Goal: Navigation & Orientation: Find specific page/section

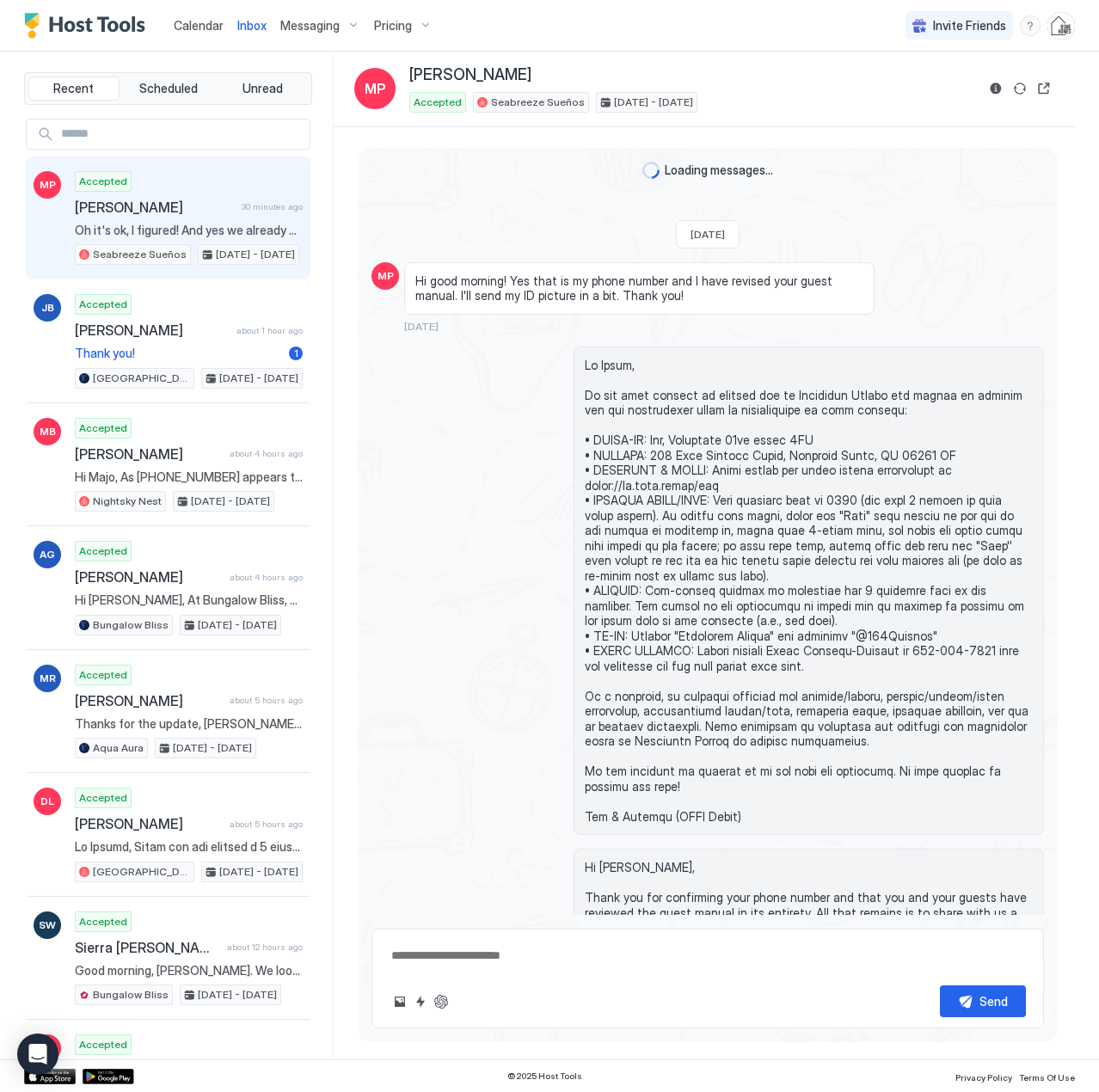
scroll to position [3581, 0]
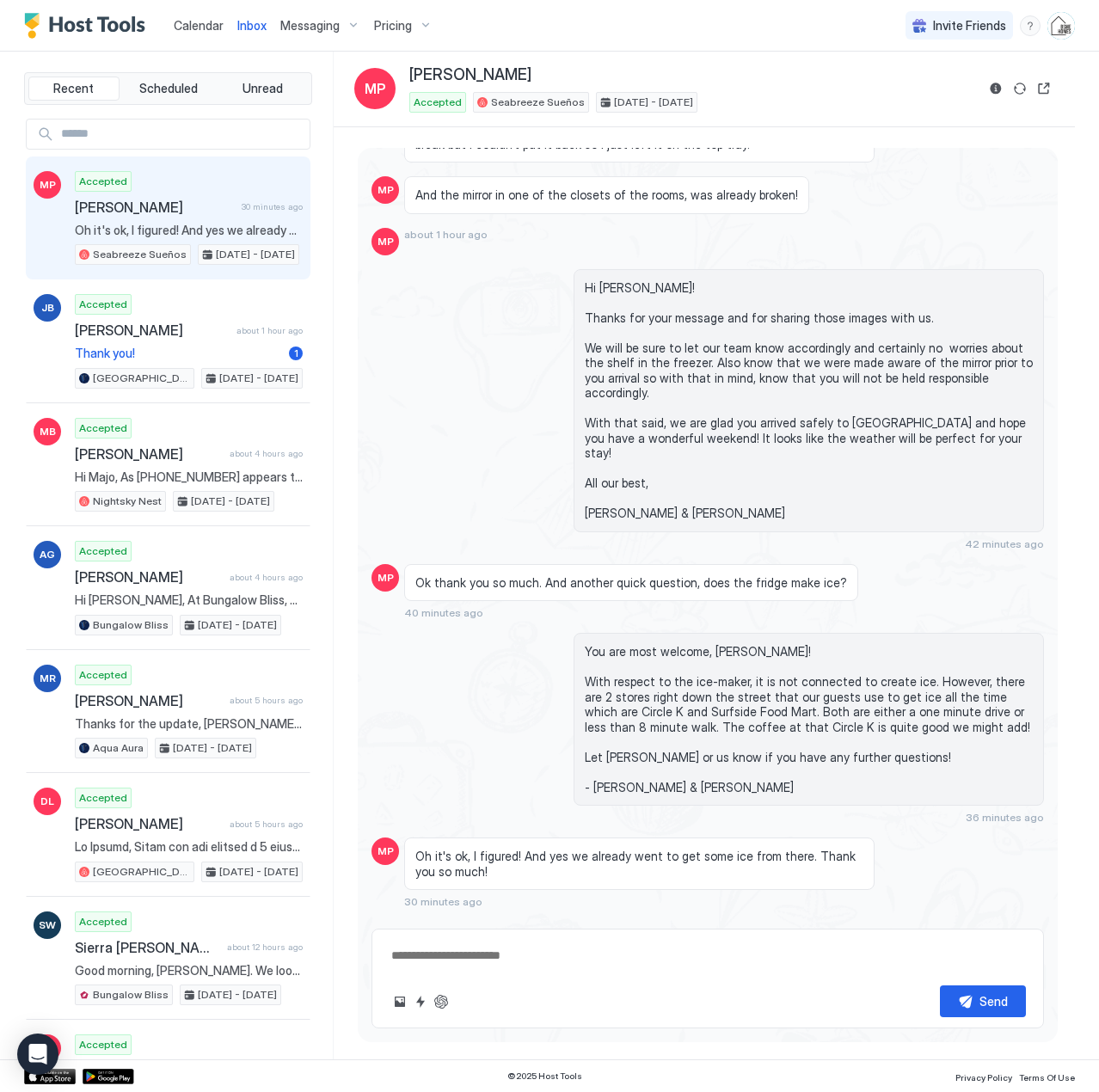
click at [171, 225] on span "Oh it's ok, I figured! And yes we already went to get some ice from there. Than…" at bounding box center [188, 230] width 228 height 16
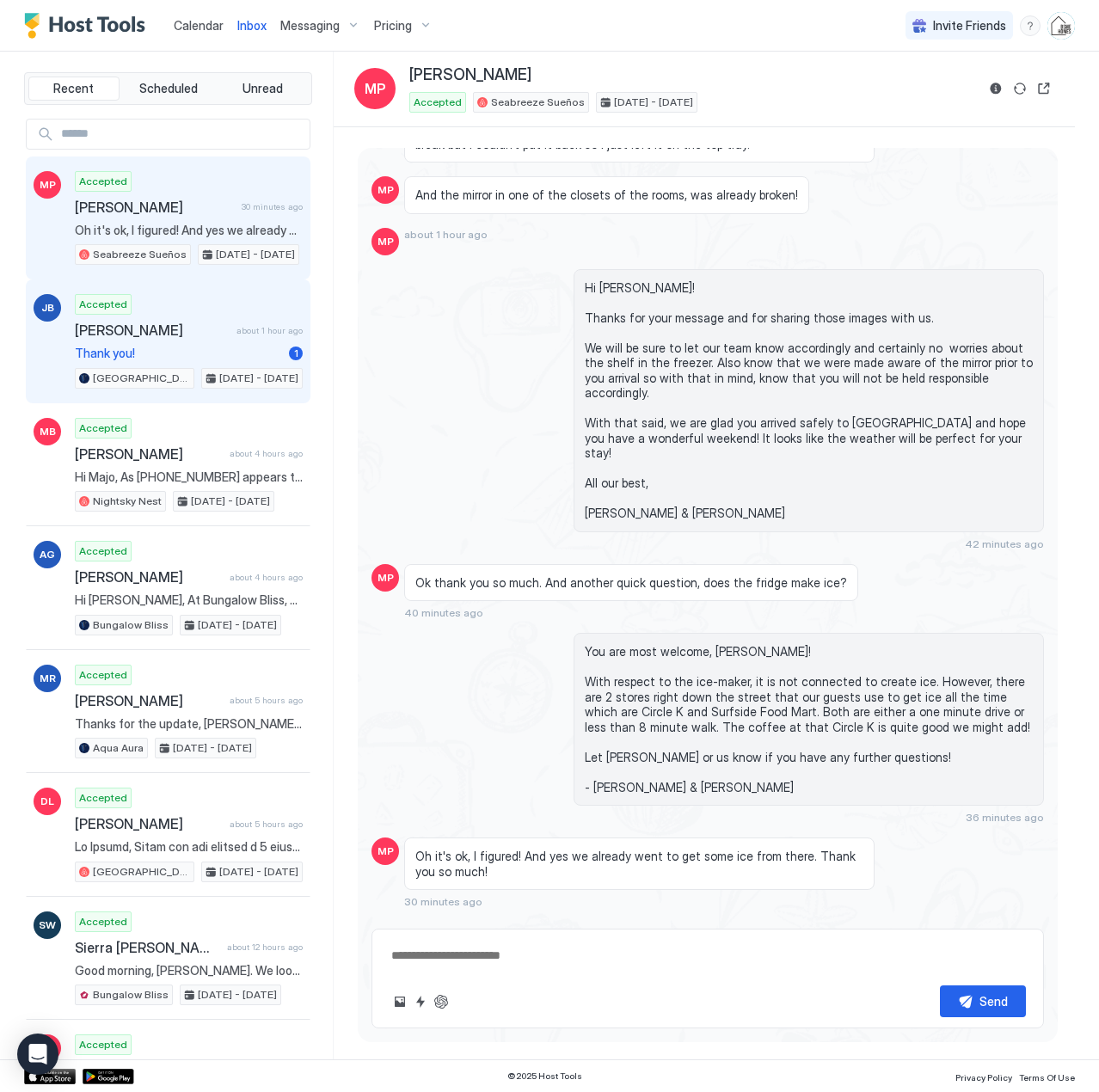
click at [132, 335] on span "[PERSON_NAME]" at bounding box center [151, 330] width 155 height 18
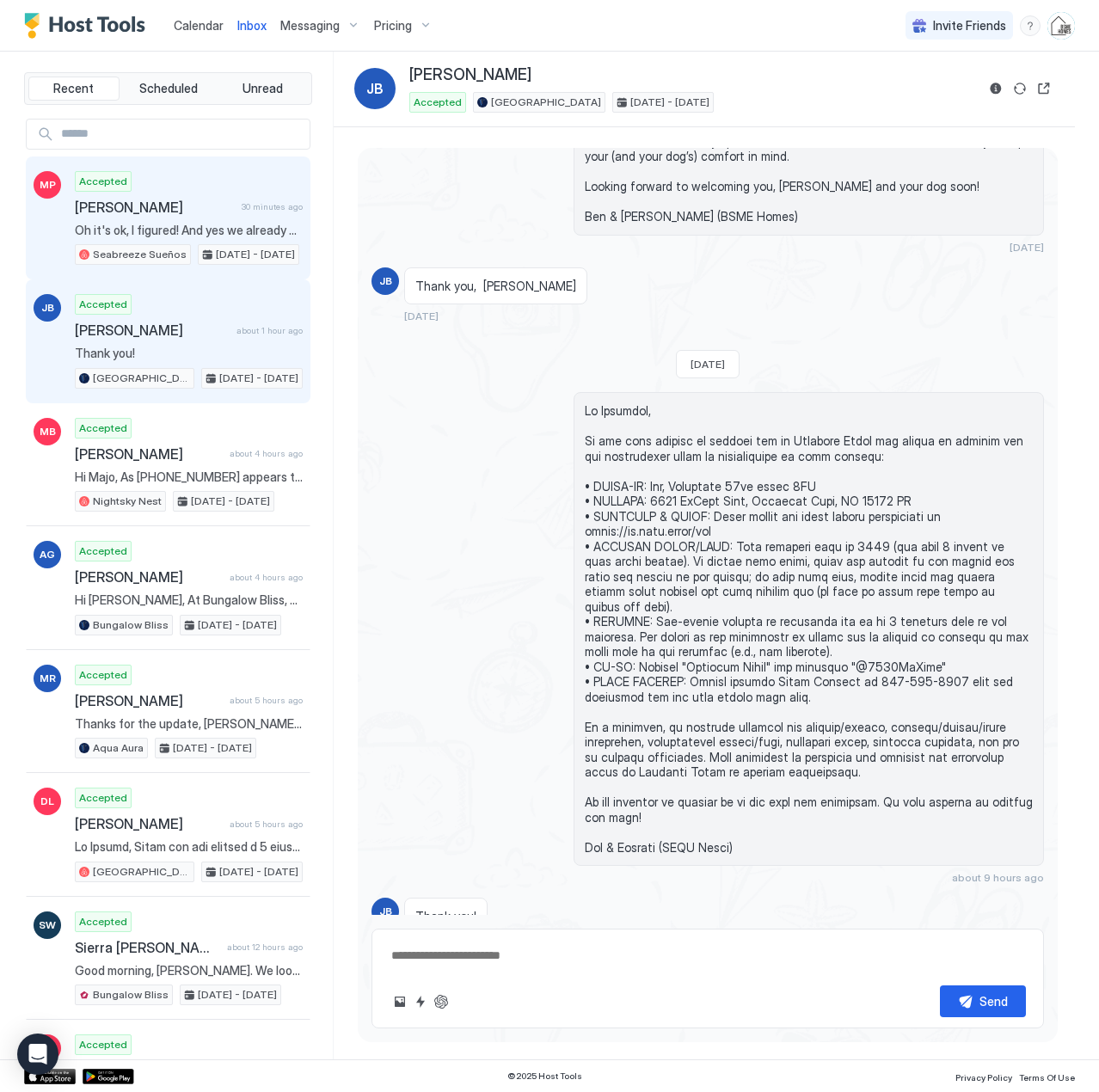
click at [154, 215] on div "Accepted [PERSON_NAME] 30 minutes ago Oh it's ok, I figured! And yes we already…" at bounding box center [188, 218] width 228 height 95
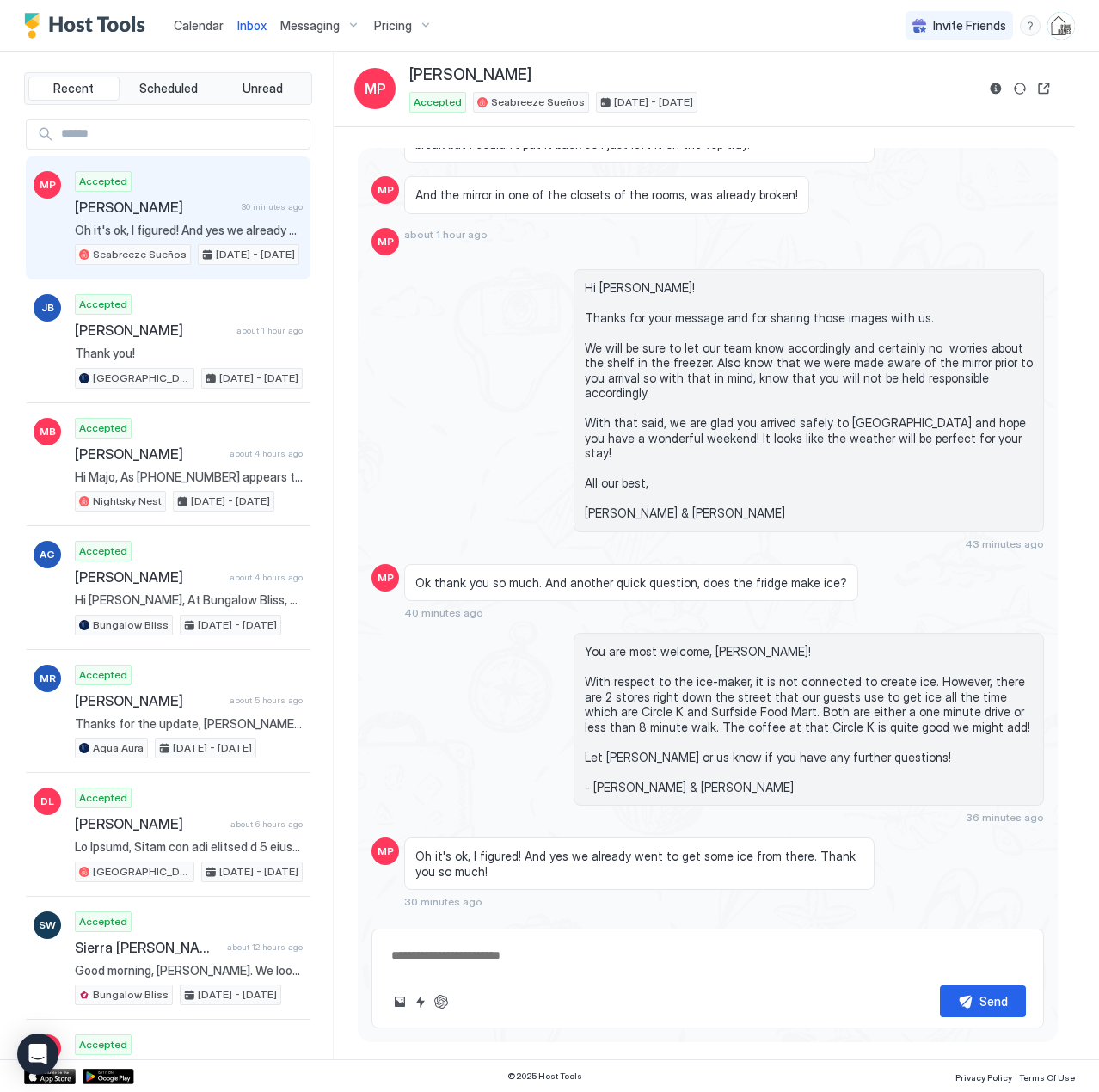
scroll to position [3408, 0]
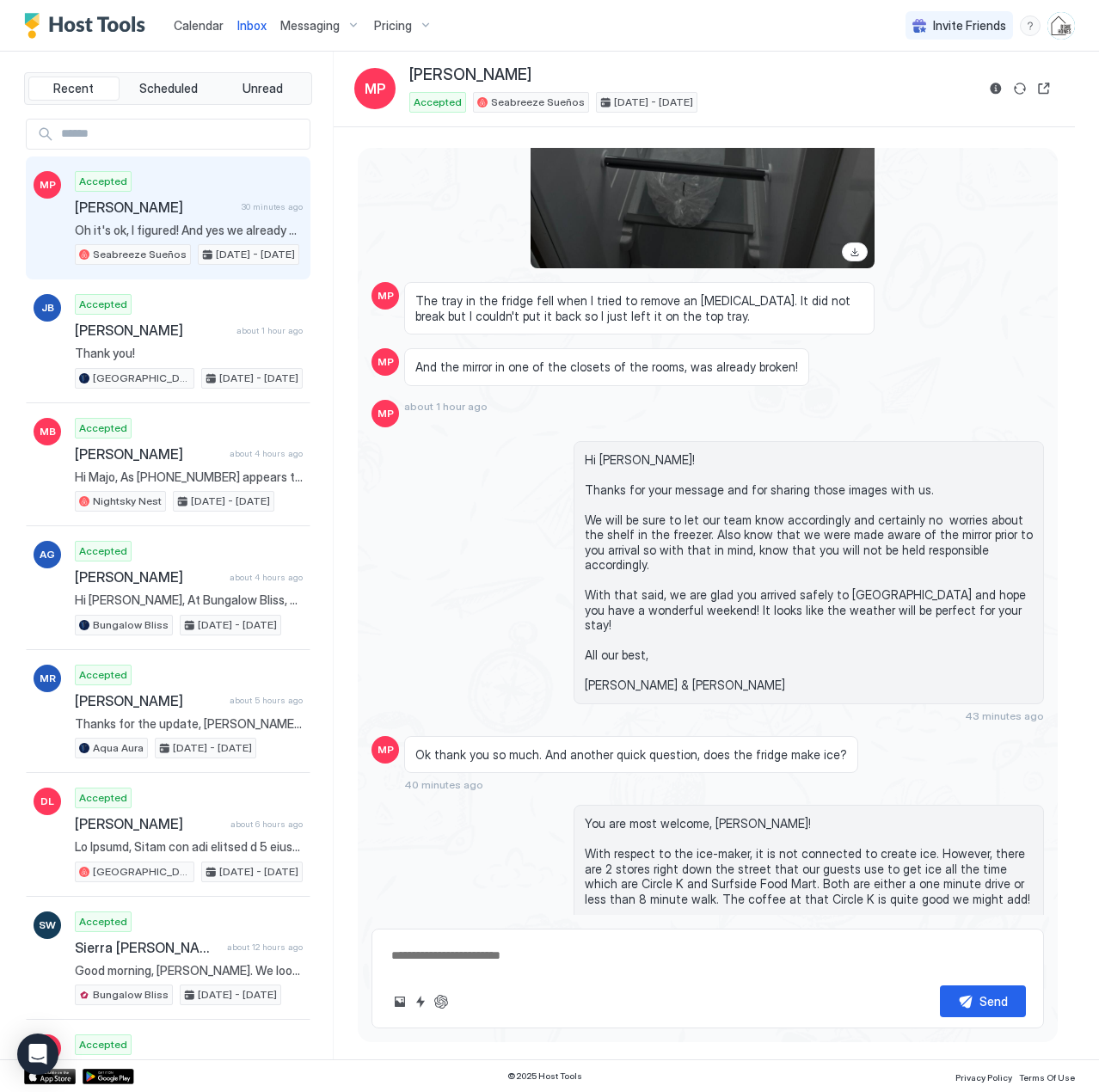
drag, startPoint x: 199, startPoint y: 26, endPoint x: 166, endPoint y: 34, distance: 34.0
click at [199, 26] on span "Calendar" at bounding box center [198, 25] width 50 height 15
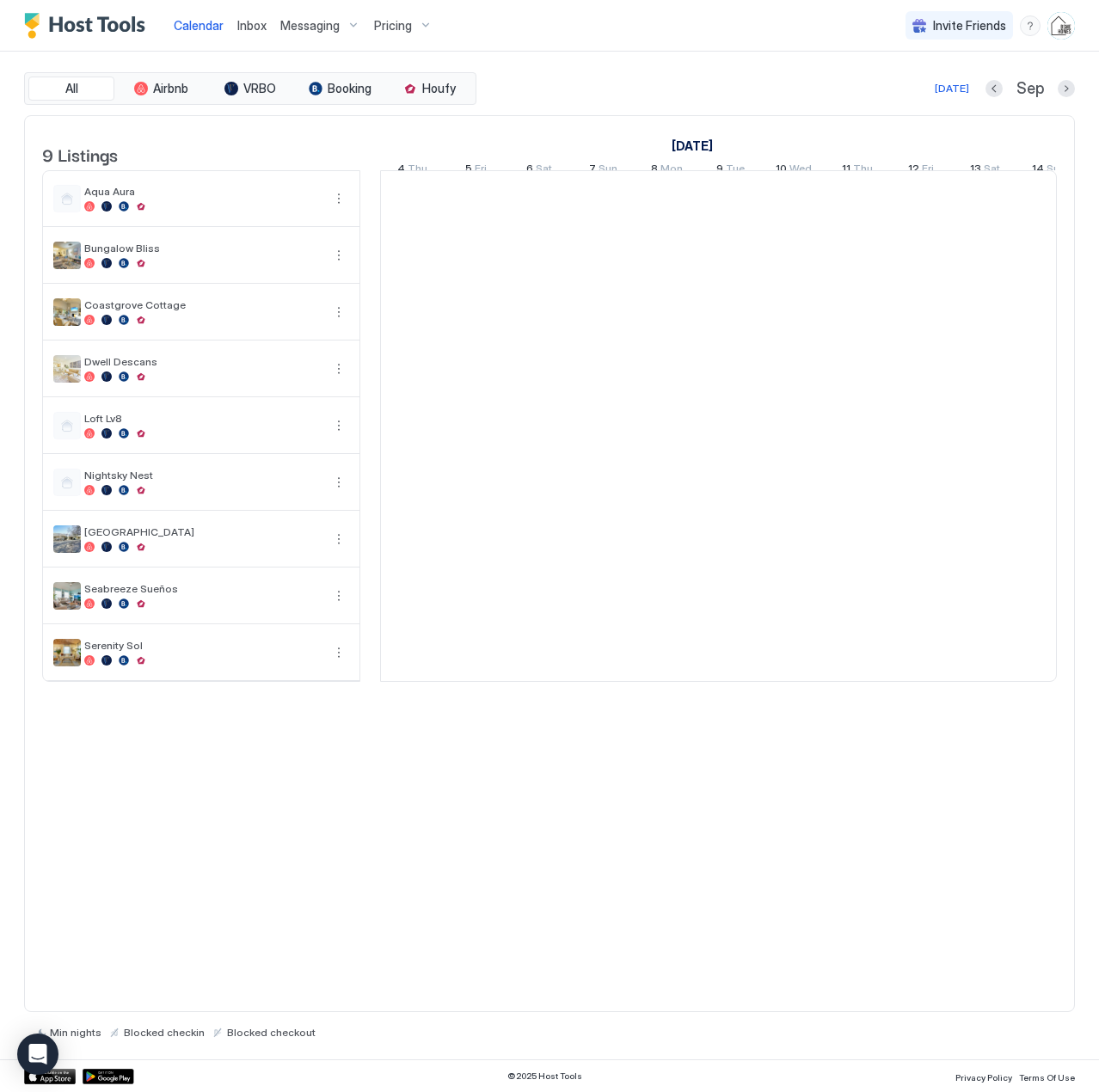
scroll to position [0, 955]
